Goal: Navigation & Orientation: Understand site structure

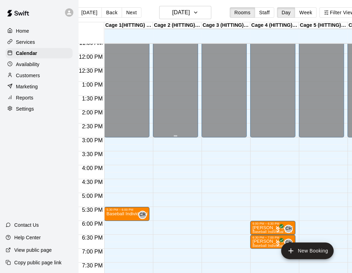
scroll to position [321, 0]
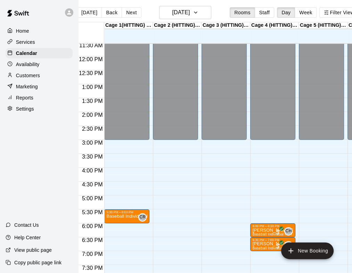
click at [38, 79] on p "Customers" at bounding box center [28, 75] width 24 height 7
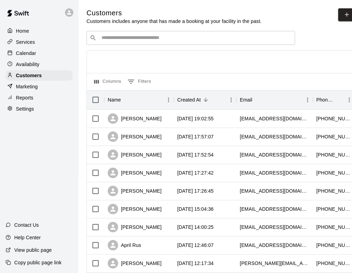
click at [37, 66] on p "Availability" at bounding box center [28, 64] width 24 height 7
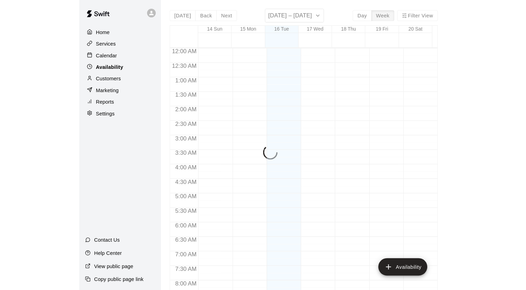
scroll to position [295, 0]
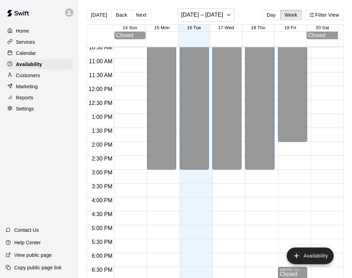
click at [33, 75] on p "Customers" at bounding box center [28, 75] width 24 height 7
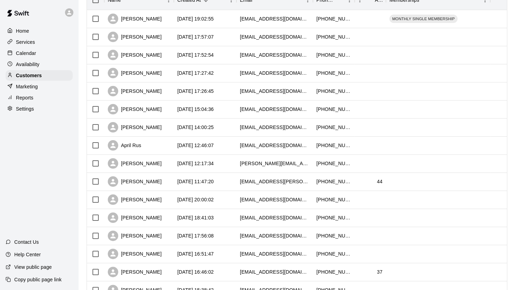
scroll to position [100, 0]
click at [47, 92] on div "Marketing" at bounding box center [39, 86] width 67 height 10
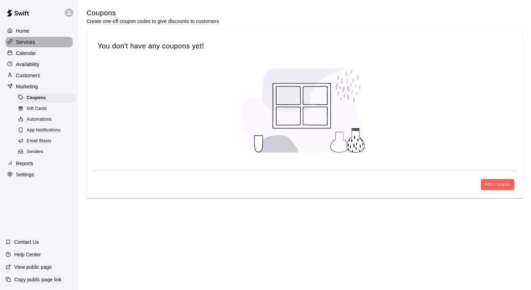
click at [29, 41] on p "Services" at bounding box center [25, 42] width 19 height 7
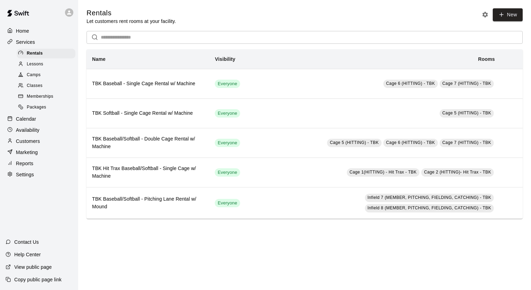
click at [45, 99] on span "Memberships" at bounding box center [40, 96] width 26 height 7
